Goal: Information Seeking & Learning: Learn about a topic

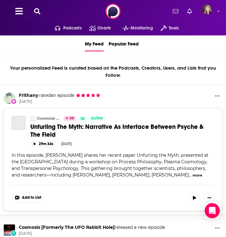
click at [36, 11] on icon at bounding box center [37, 11] width 6 height 6
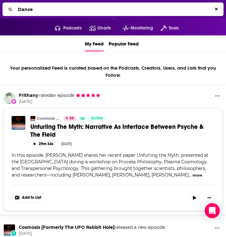
type input "Dance"
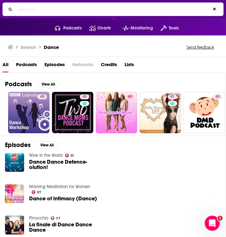
click at [26, 64] on span "Podcasts" at bounding box center [26, 66] width 21 height 13
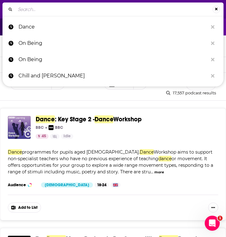
click at [28, 10] on input "Search..." at bounding box center [113, 9] width 197 height 10
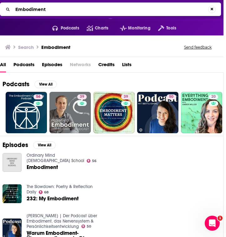
scroll to position [0, 3]
click at [50, 9] on input "Embodiment" at bounding box center [111, 9] width 196 height 10
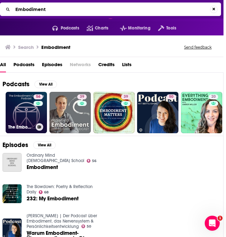
type input "Embodiment"
click at [31, 103] on link "56 The Embodiment Coaching Podcast" at bounding box center [26, 112] width 41 height 41
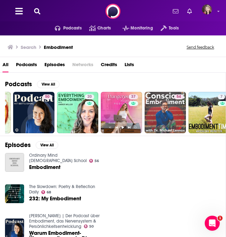
scroll to position [0, 132]
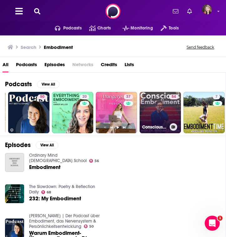
click at [163, 108] on link "54 Conscious Embodiment: Astrology and Dreams with Dr. [PERSON_NAME]" at bounding box center [160, 112] width 41 height 41
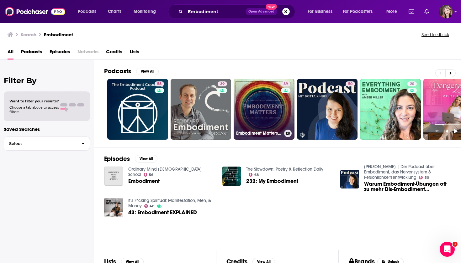
click at [226, 111] on link "39 Embodiment Matters Podcast" at bounding box center [263, 109] width 61 height 61
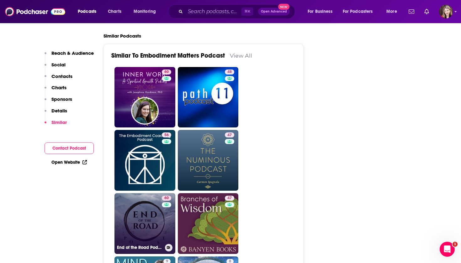
scroll to position [1007, 0]
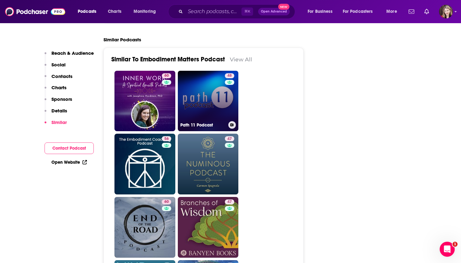
click at [205, 73] on link "48 Path 11 Podcast" at bounding box center [208, 101] width 61 height 61
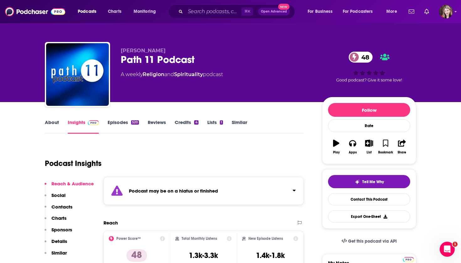
type input "[URL][DOMAIN_NAME]"
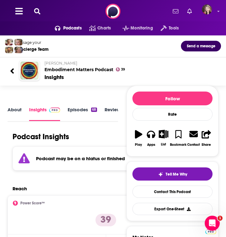
click at [36, 10] on icon at bounding box center [37, 11] width 6 height 6
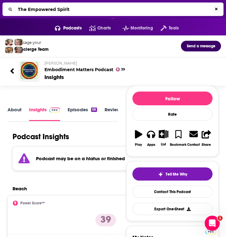
type input "The Empowered Spirit"
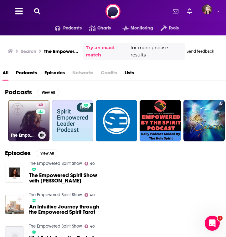
click at [28, 125] on link "40 The Empowered Spirit Show" at bounding box center [28, 120] width 41 height 41
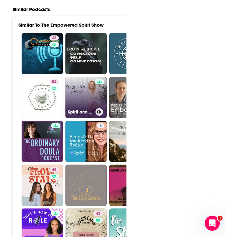
scroll to position [997, 0]
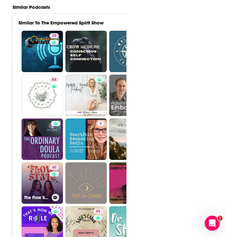
click at [41, 162] on link "45 The Flow State Podcast" at bounding box center [42, 182] width 41 height 41
type input "[URL][DOMAIN_NAME]"
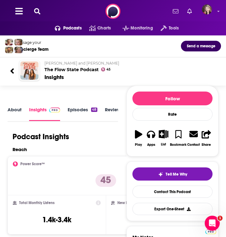
click at [15, 110] on link "About" at bounding box center [15, 114] width 14 height 14
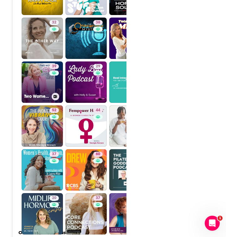
scroll to position [1026, 0]
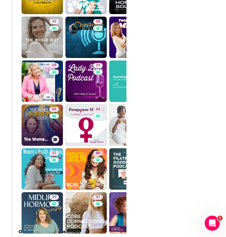
click at [45, 114] on link "52 The Women's Vibrancy Code: Women's Health And Wellness w/ [PERSON_NAME]" at bounding box center [42, 124] width 41 height 41
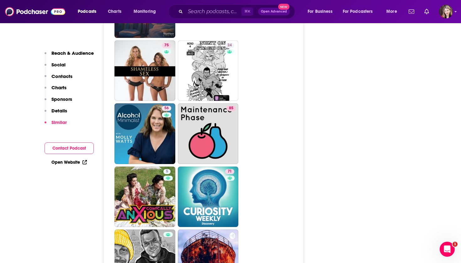
scroll to position [1875, 0]
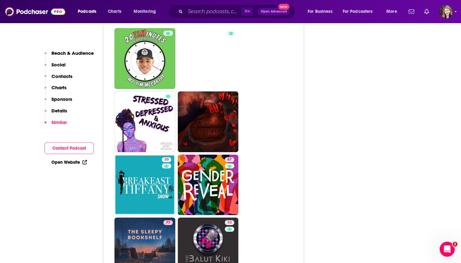
type input "[URL][DOMAIN_NAME]"
